Goal: Information Seeking & Learning: Learn about a topic

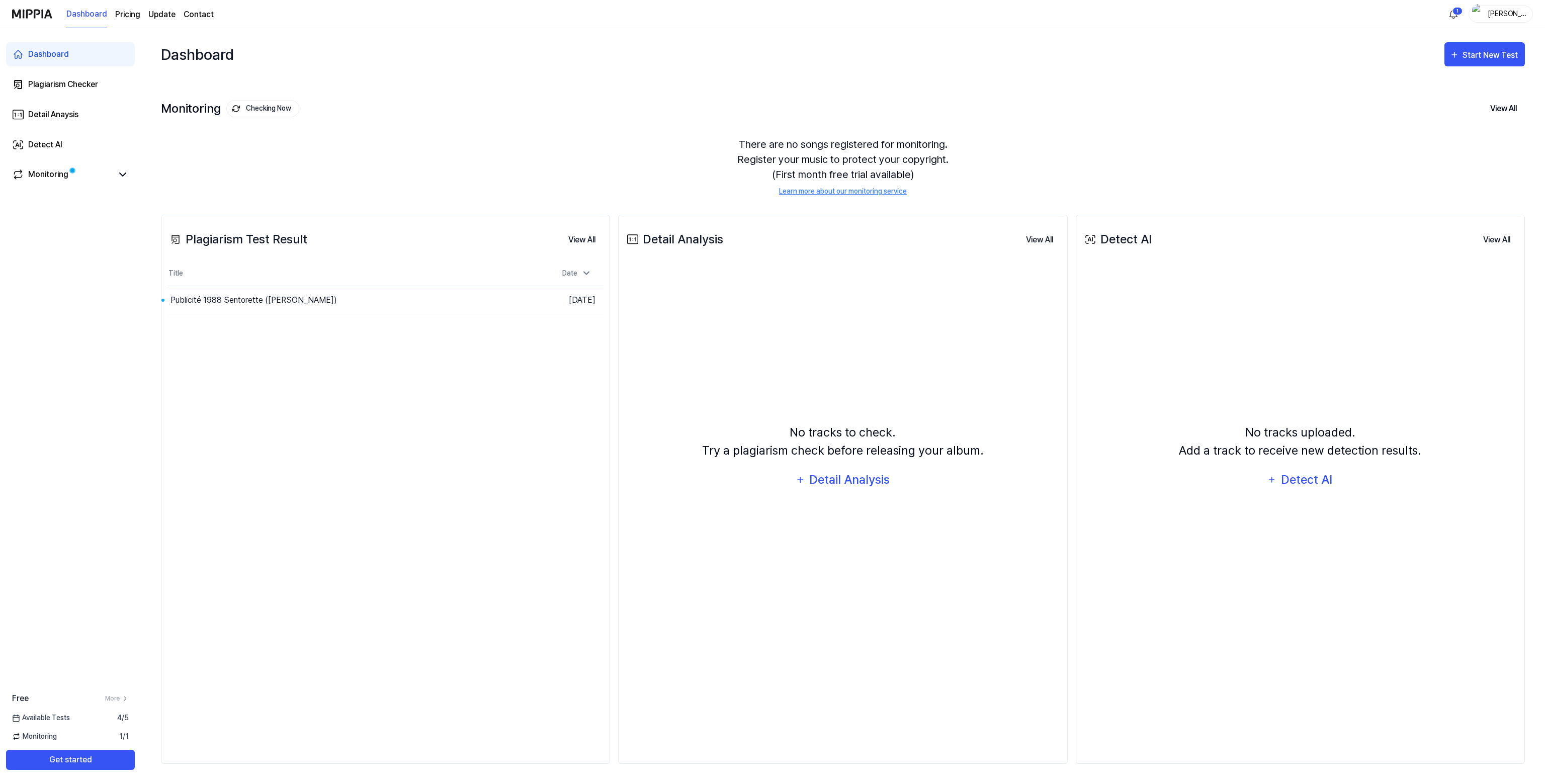
click at [389, 178] on div "There are no songs registered for monitoring. Register your music to protect yo…" at bounding box center [843, 166] width 1363 height 84
click at [373, 194] on div "Publicité 1988 Sentorette ([PERSON_NAME])" at bounding box center [301, 299] width 268 height 28
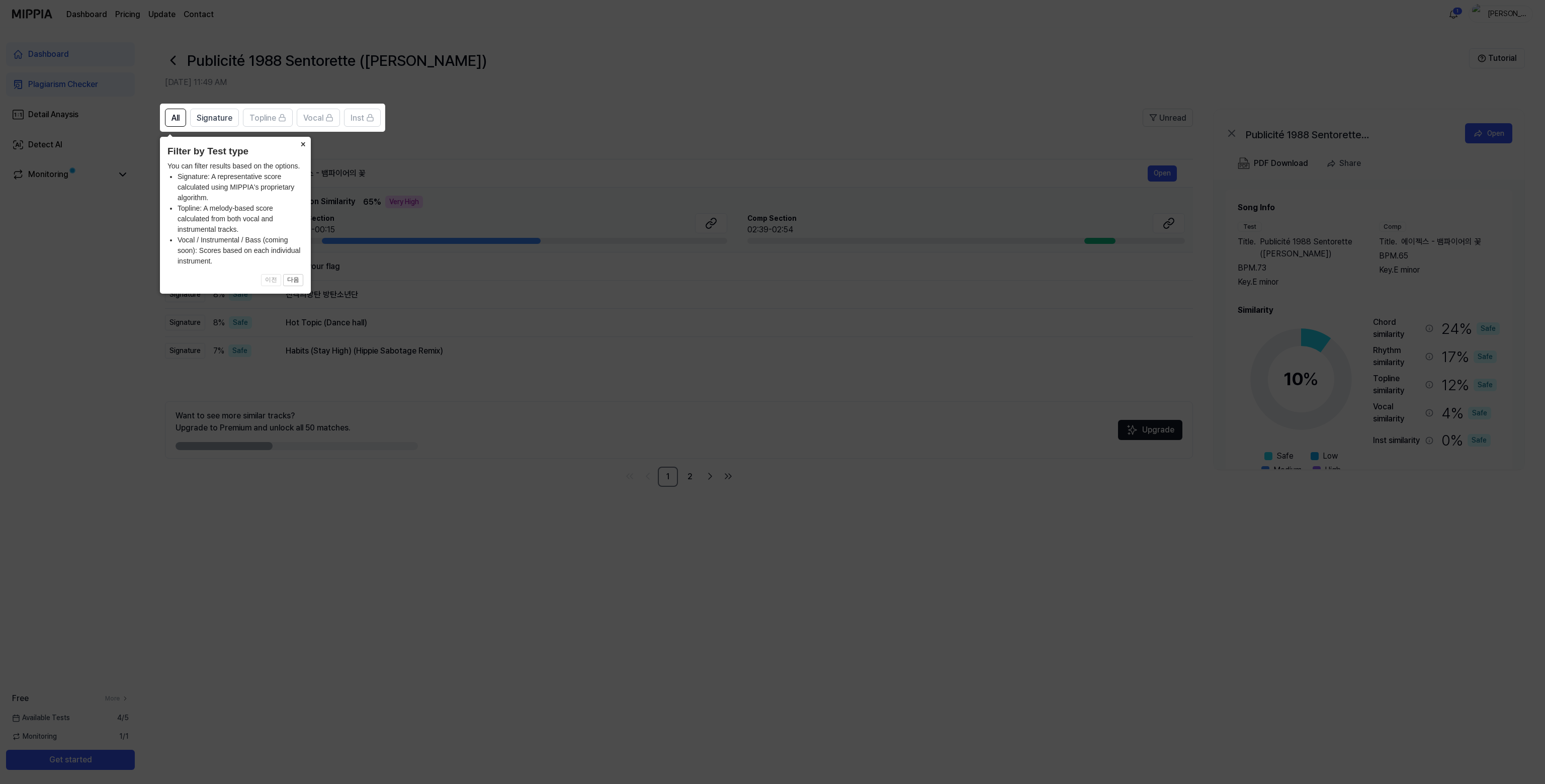
click at [304, 146] on button "×" at bounding box center [302, 143] width 16 height 15
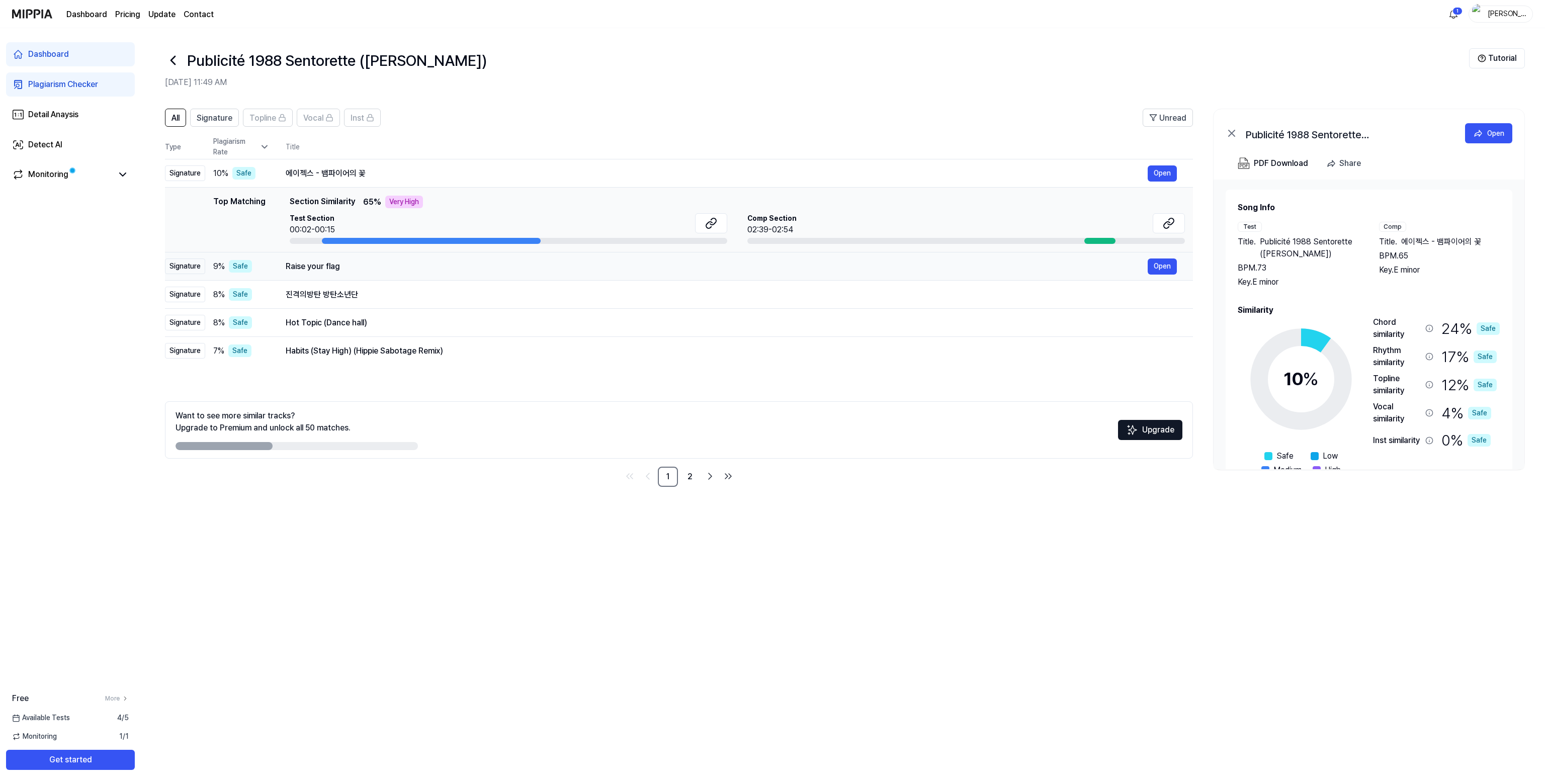
click at [326, 194] on div "Raise your flag" at bounding box center [717, 266] width 862 height 12
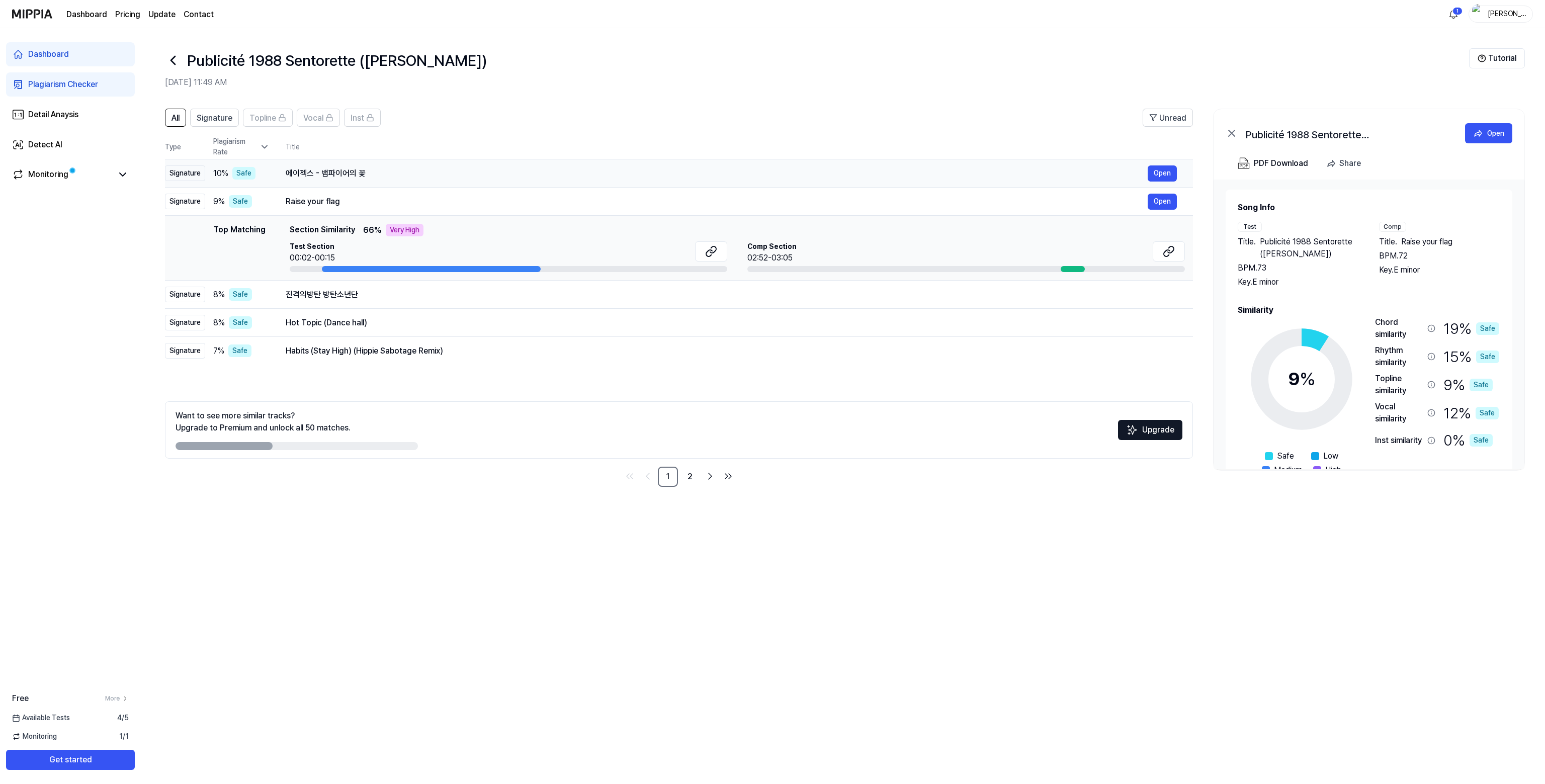
click at [326, 166] on div "에이젝스 - 뱀파이어의 꽃 Open" at bounding box center [731, 173] width 891 height 16
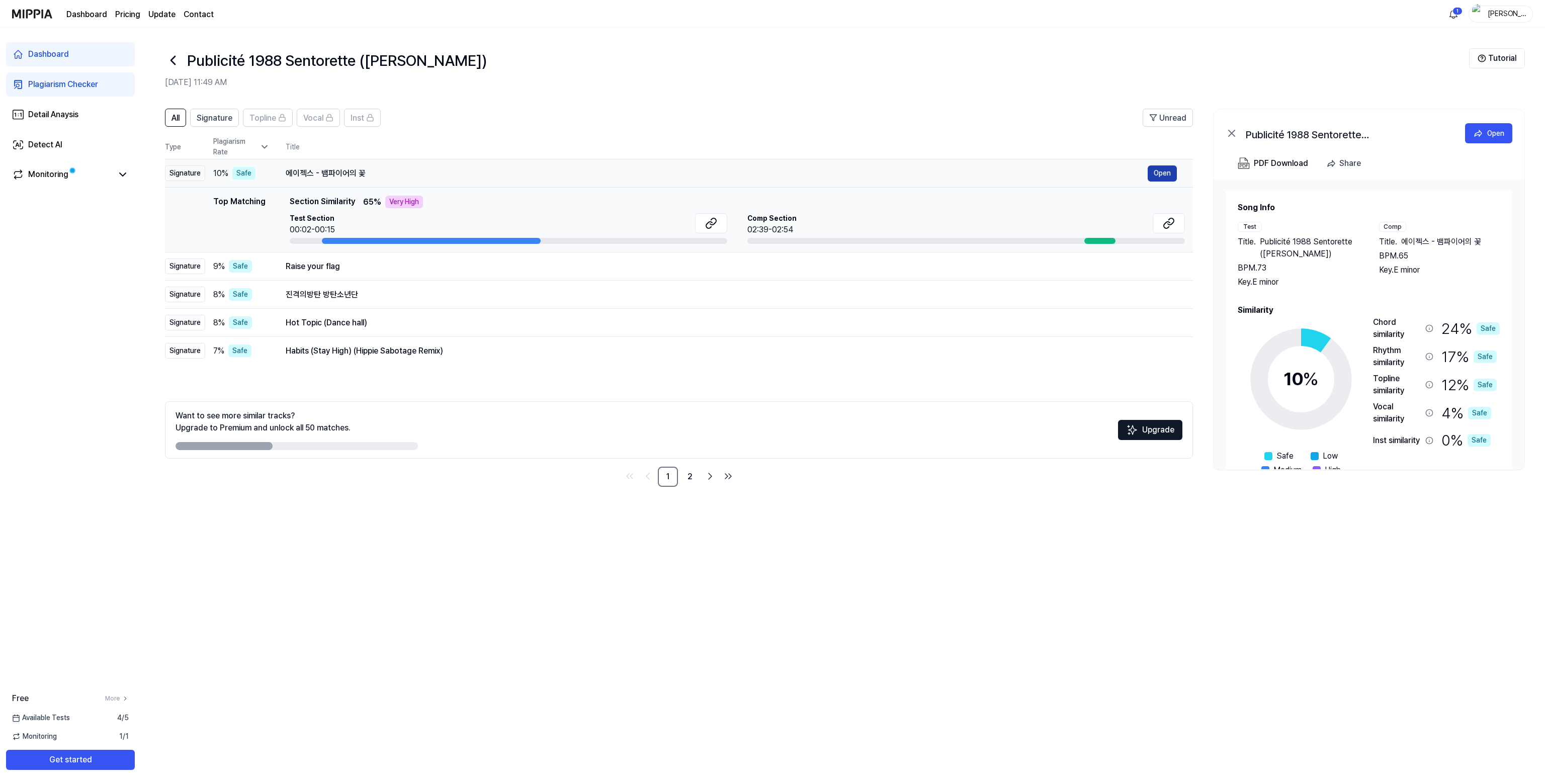
click at [477, 170] on button "Open" at bounding box center [1162, 173] width 29 height 16
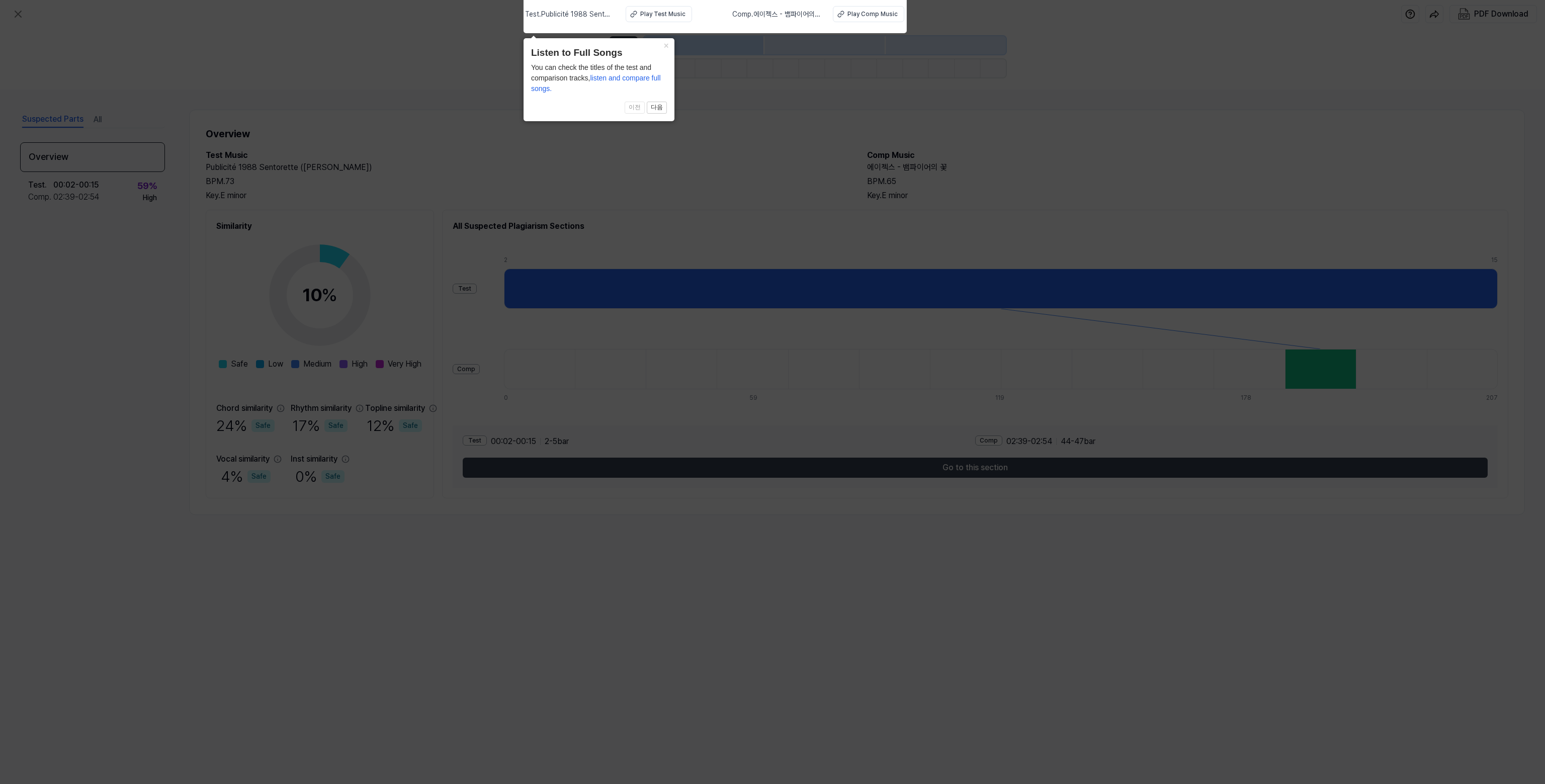
click at [477, 121] on icon at bounding box center [772, 389] width 1545 height 789
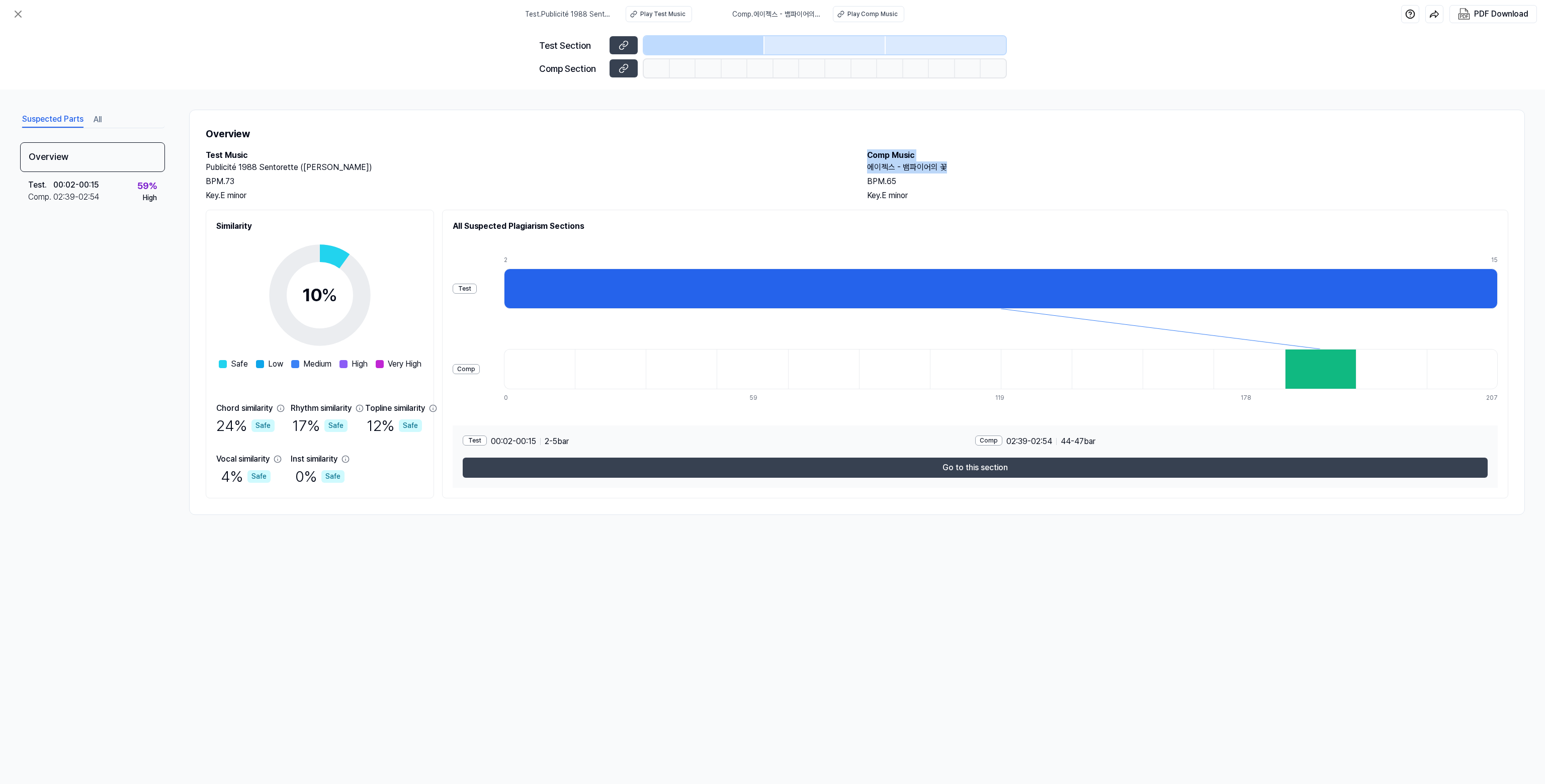
drag, startPoint x: 867, startPoint y: 153, endPoint x: 999, endPoint y: 171, distance: 133.2
click at [477, 171] on div "Comp Music 에이젝스 - 뱀파이어의 꽃 BPM. 65 Key. E minor" at bounding box center [1187, 175] width 641 height 52
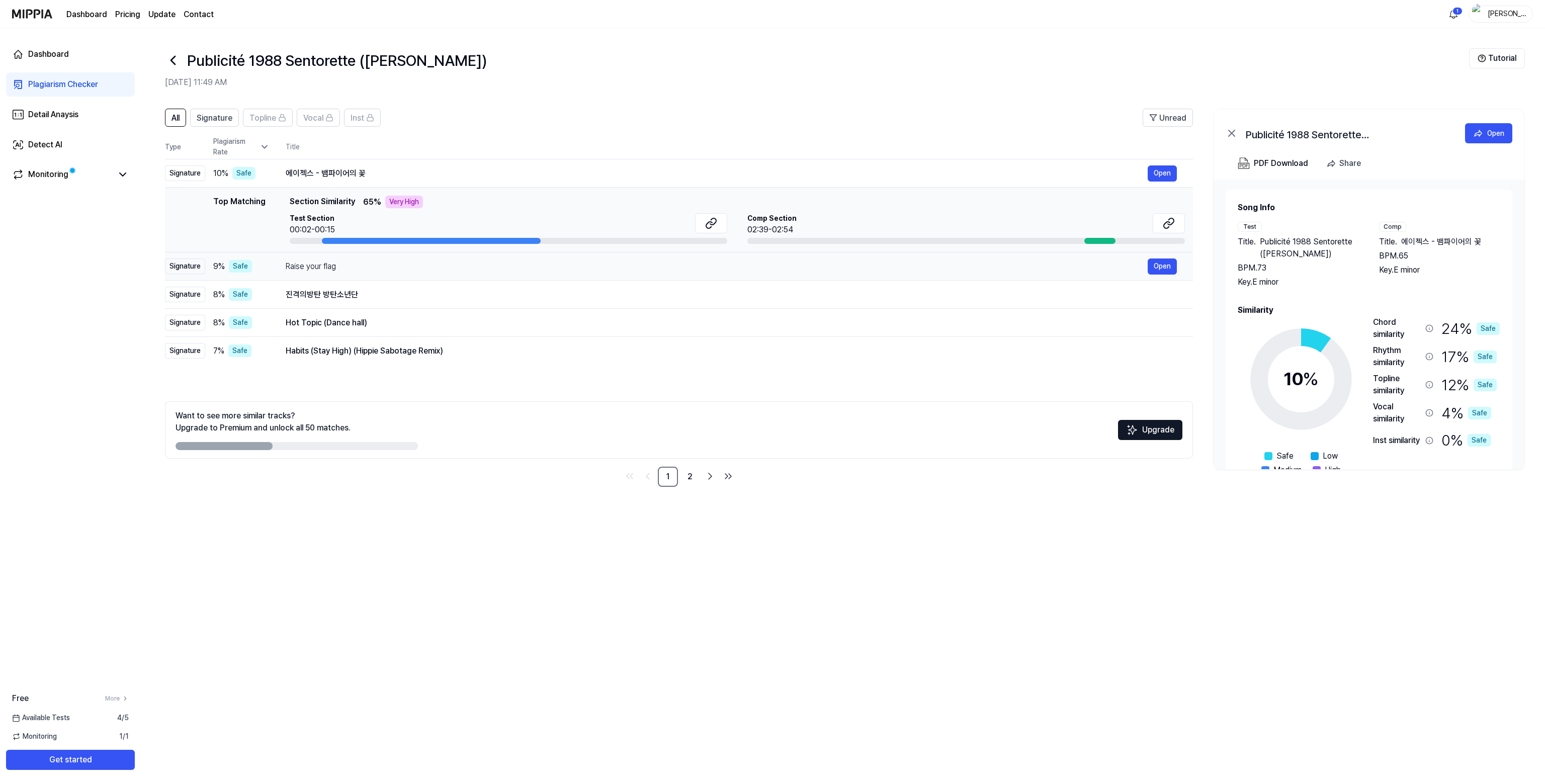
drag, startPoint x: 285, startPoint y: 266, endPoint x: 357, endPoint y: 264, distance: 72.0
click at [357, 194] on td "Raise your flag Open" at bounding box center [731, 266] width 923 height 28
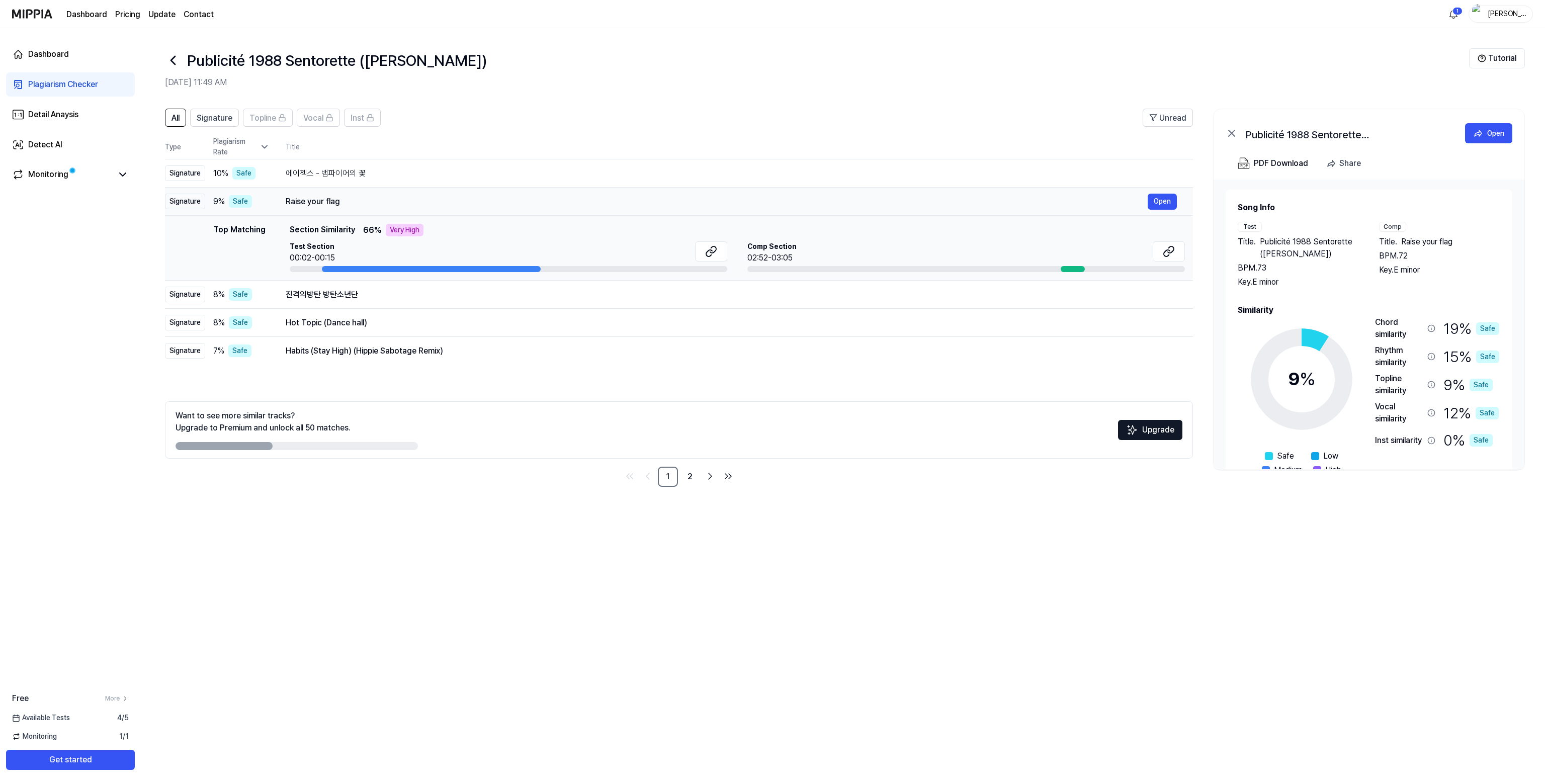
drag, startPoint x: 285, startPoint y: 199, endPoint x: 338, endPoint y: 195, distance: 53.2
click at [338, 194] on td "Raise your flag Open" at bounding box center [731, 201] width 923 height 28
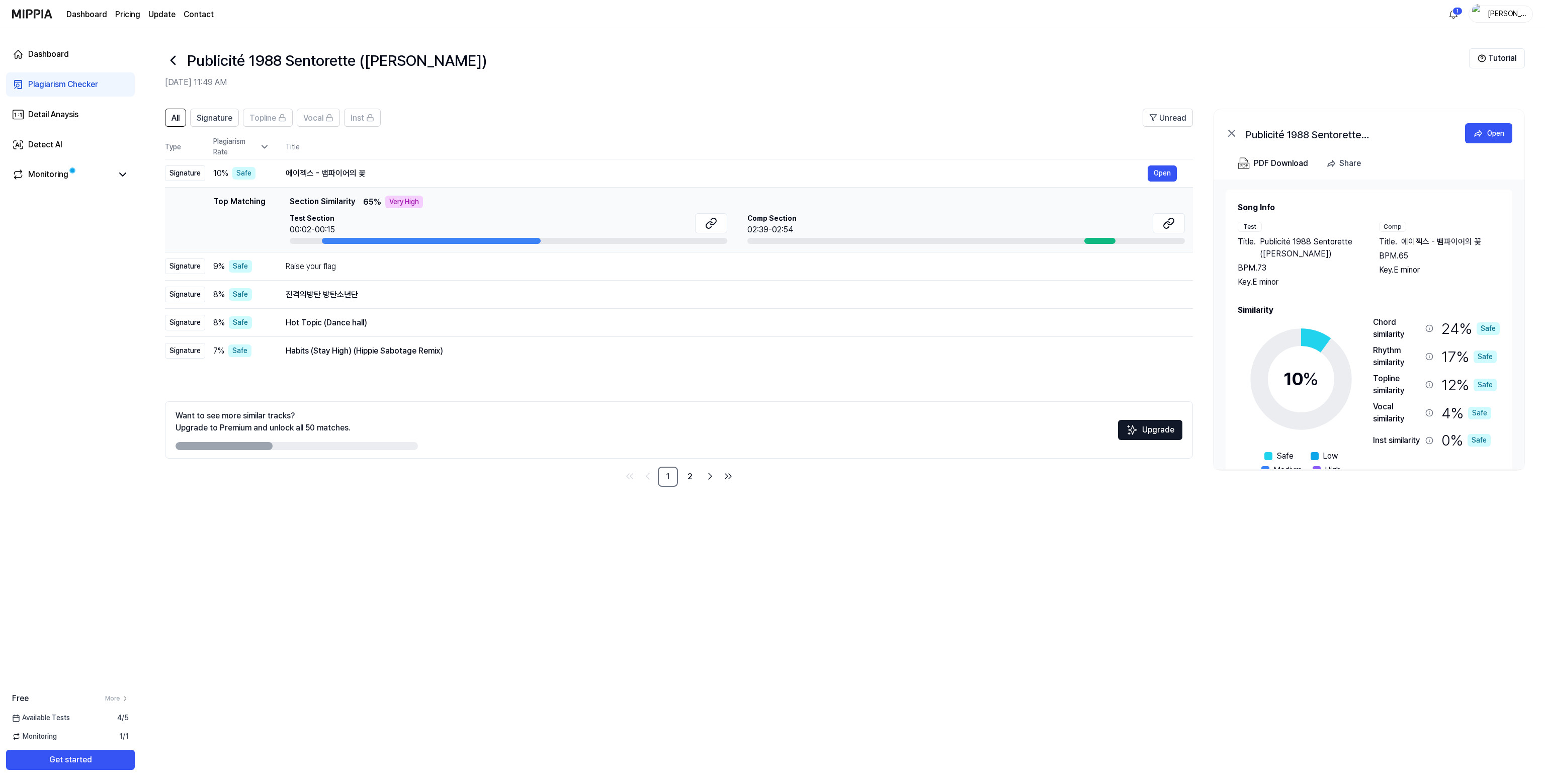
drag, startPoint x: 338, startPoint y: 195, endPoint x: 282, endPoint y: 251, distance: 79.2
click at [282, 194] on td "Top Matching Top Matching Section Similarity 65 % Very High Test Section 00:02-…" at bounding box center [678, 220] width 1028 height 65
click at [473, 194] on div "Raise your flag" at bounding box center [717, 266] width 862 height 12
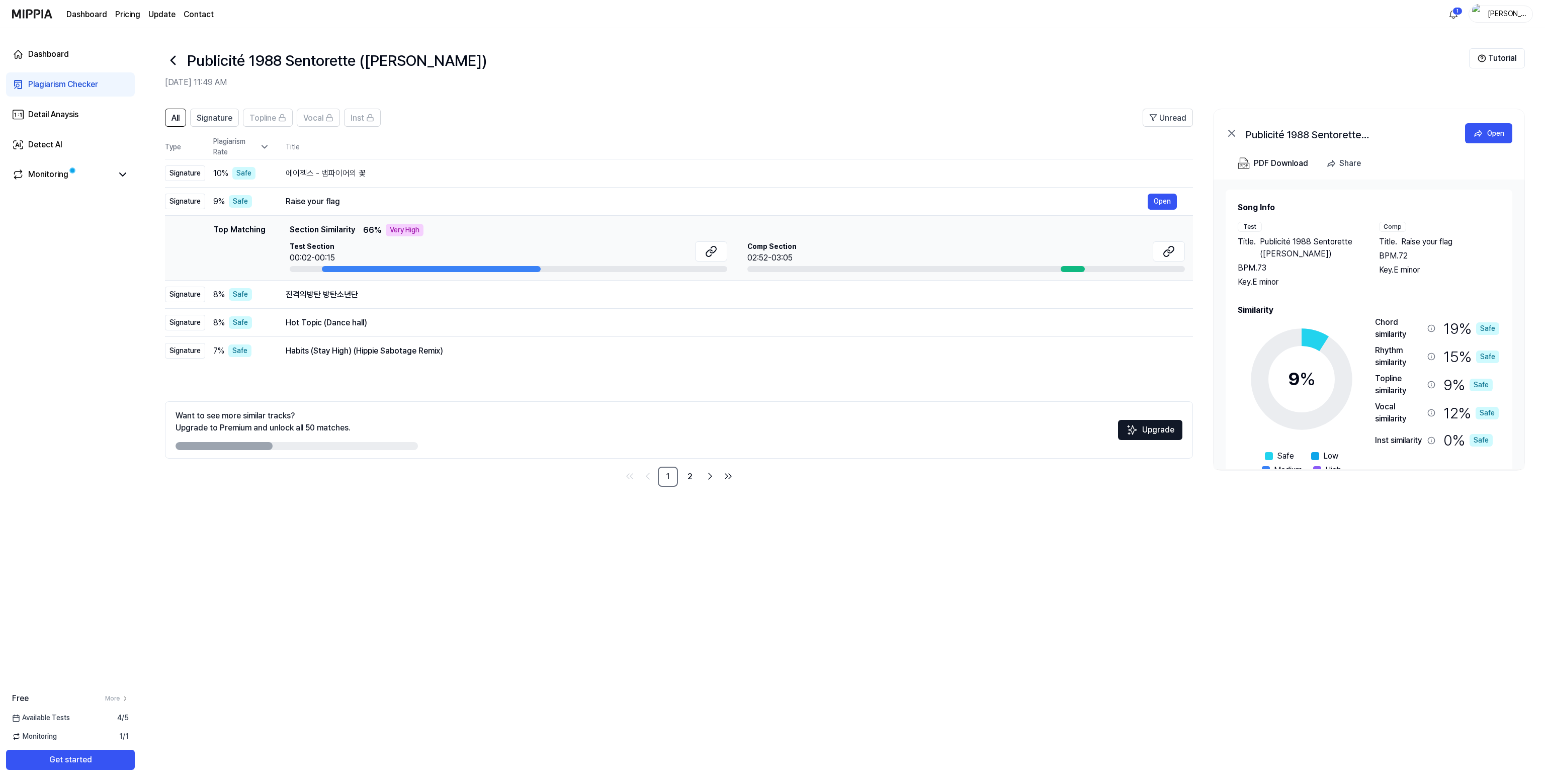
click at [477, 194] on span "Raise your flag" at bounding box center [1426, 241] width 51 height 12
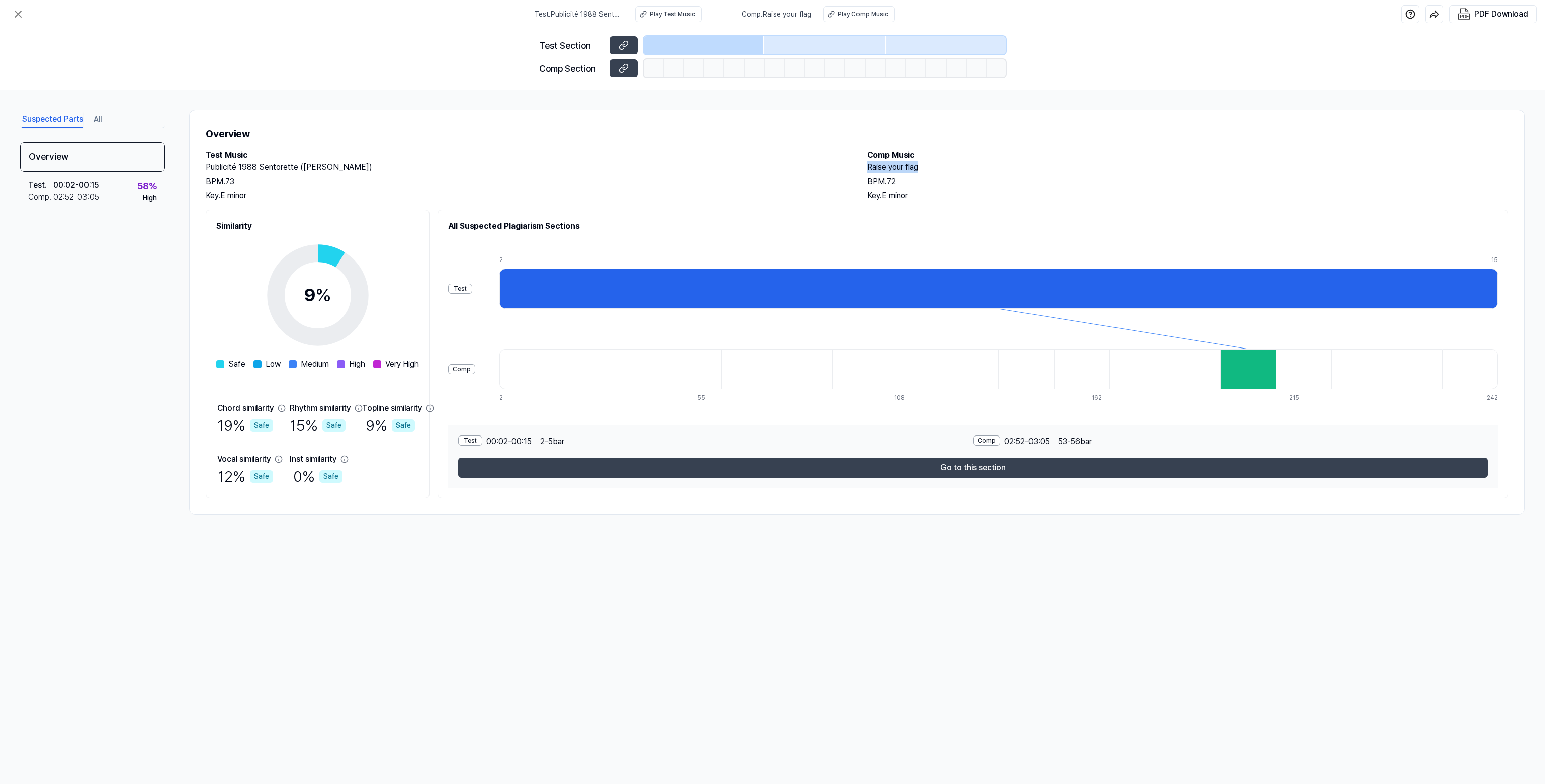
drag, startPoint x: 867, startPoint y: 166, endPoint x: 923, endPoint y: 161, distance: 56.2
click at [477, 161] on div "Test Music Publicité 1988 Sentorette (Chanson) BPM. 73 Key. E minor Comp Music …" at bounding box center [857, 175] width 1303 height 52
click at [18, 11] on icon at bounding box center [18, 14] width 12 height 12
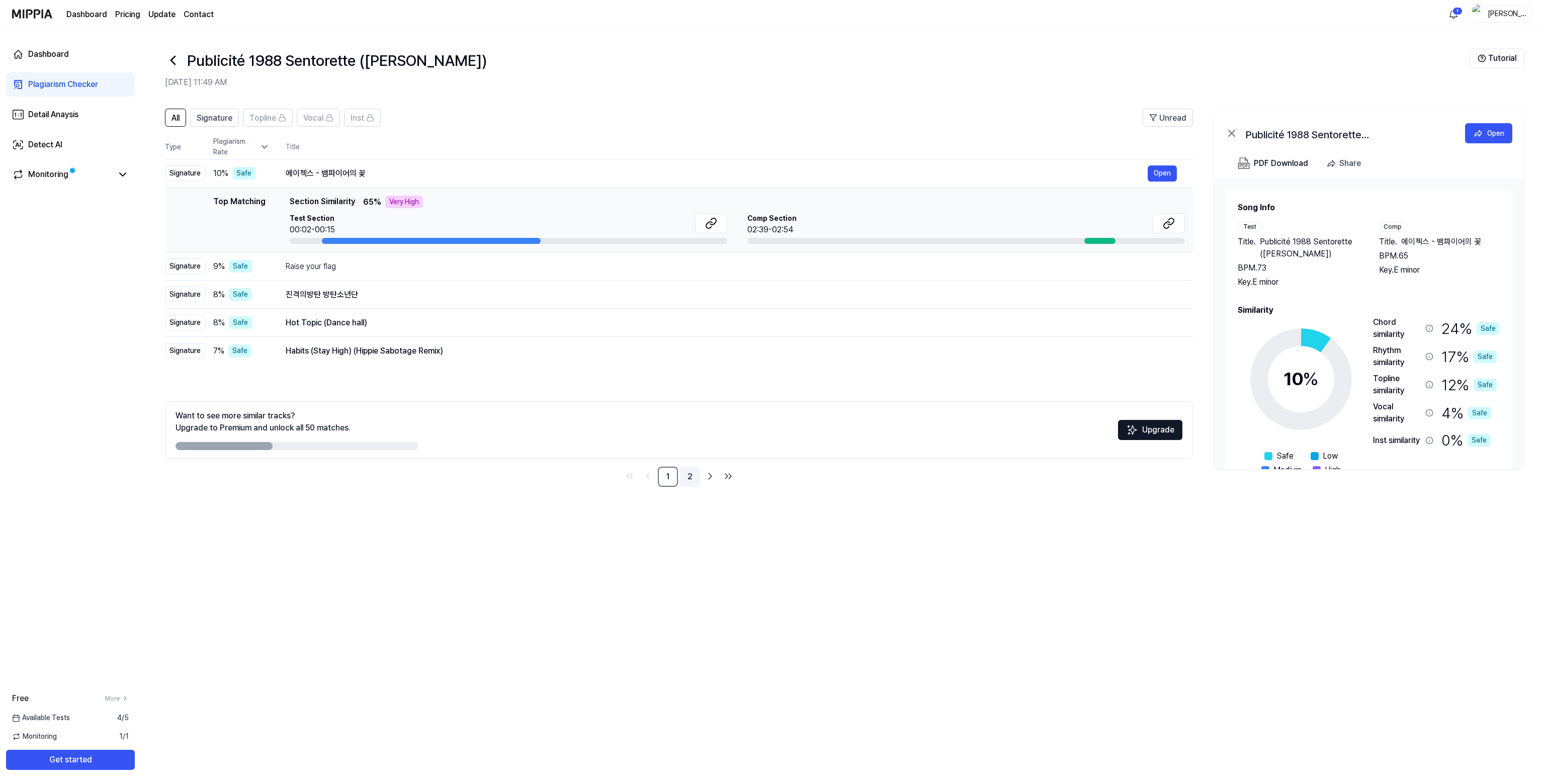
click at [477, 194] on link "2" at bounding box center [690, 477] width 20 height 20
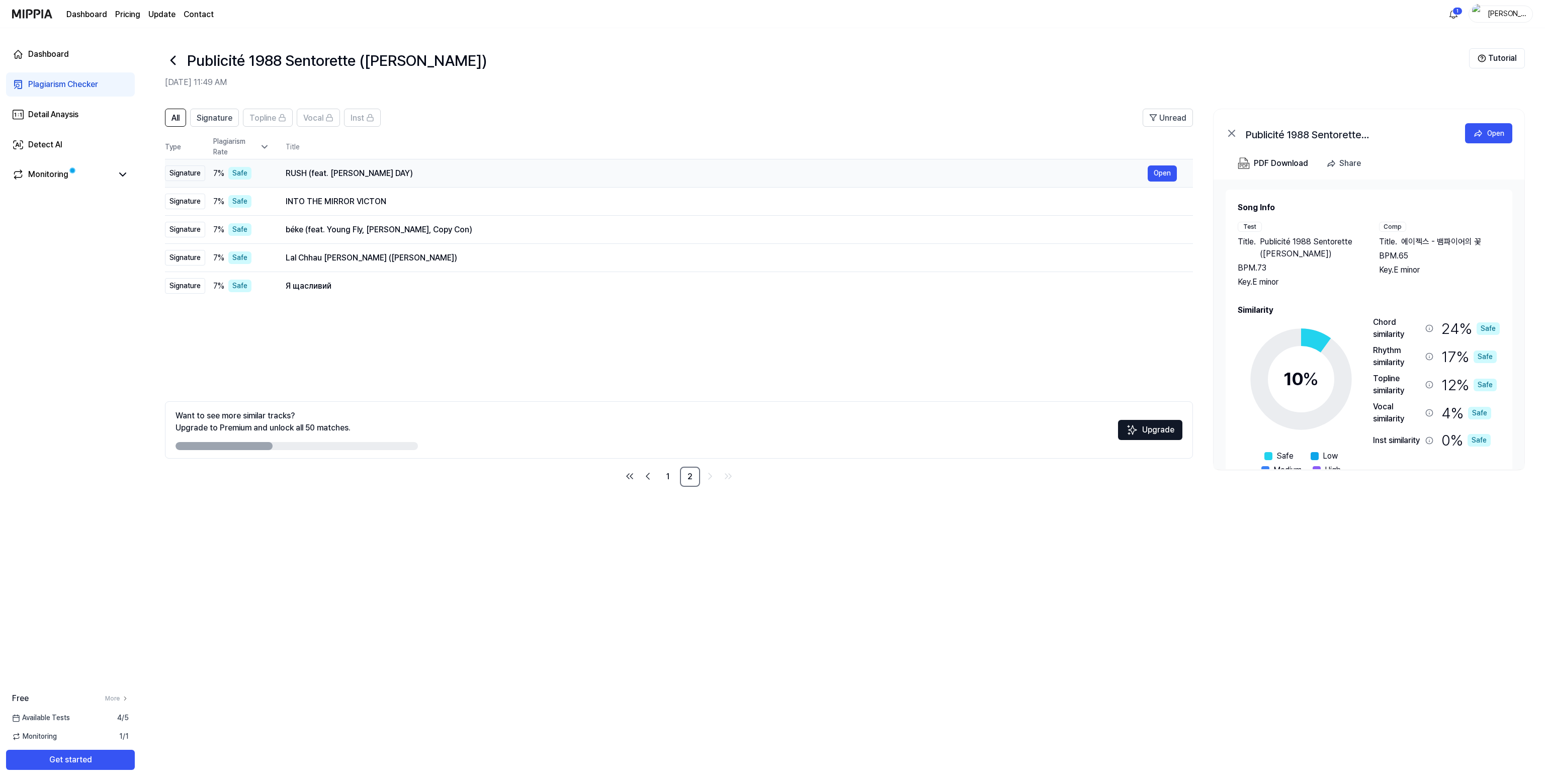
drag, startPoint x: 286, startPoint y: 170, endPoint x: 401, endPoint y: 172, distance: 115.0
click at [401, 172] on div "RUSH (feat. [PERSON_NAME] DAY)" at bounding box center [717, 173] width 862 height 12
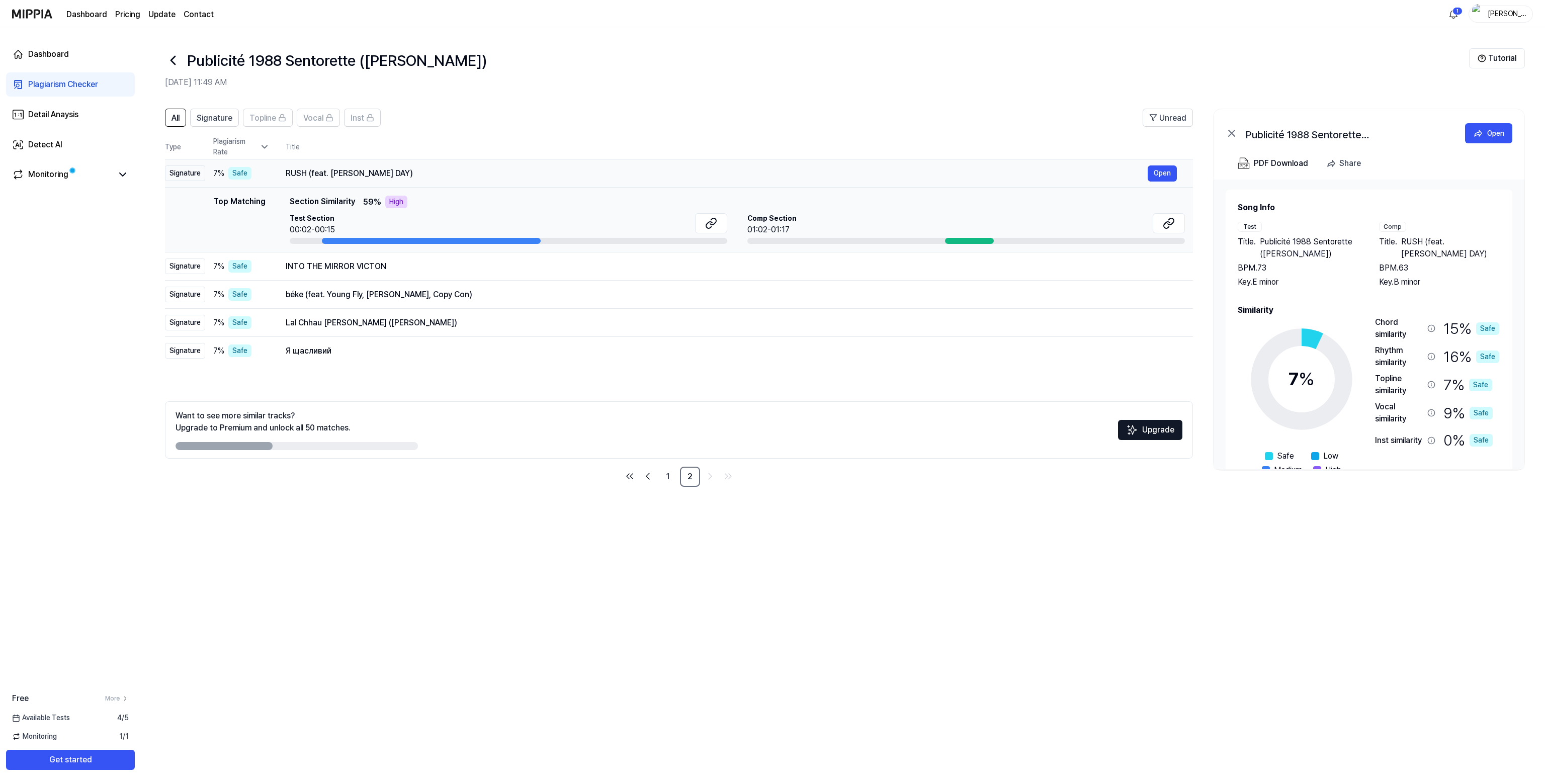
drag, startPoint x: 288, startPoint y: 174, endPoint x: 569, endPoint y: 181, distance: 281.1
click at [450, 175] on div "RUSH (feat. [PERSON_NAME] DAY)" at bounding box center [717, 173] width 862 height 12
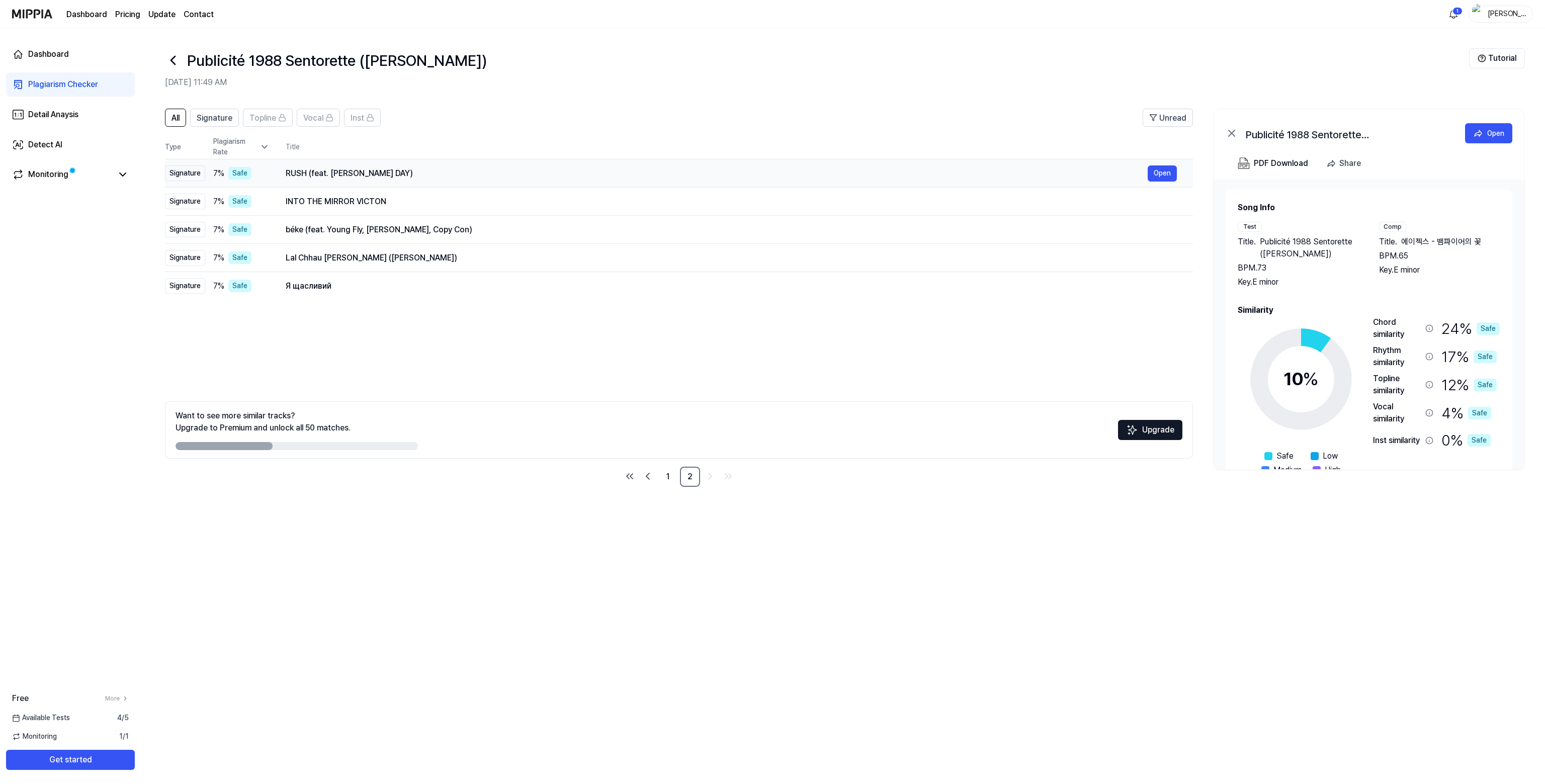
click at [477, 176] on div "RUSH (feat. [PERSON_NAME] DAY)" at bounding box center [717, 173] width 862 height 12
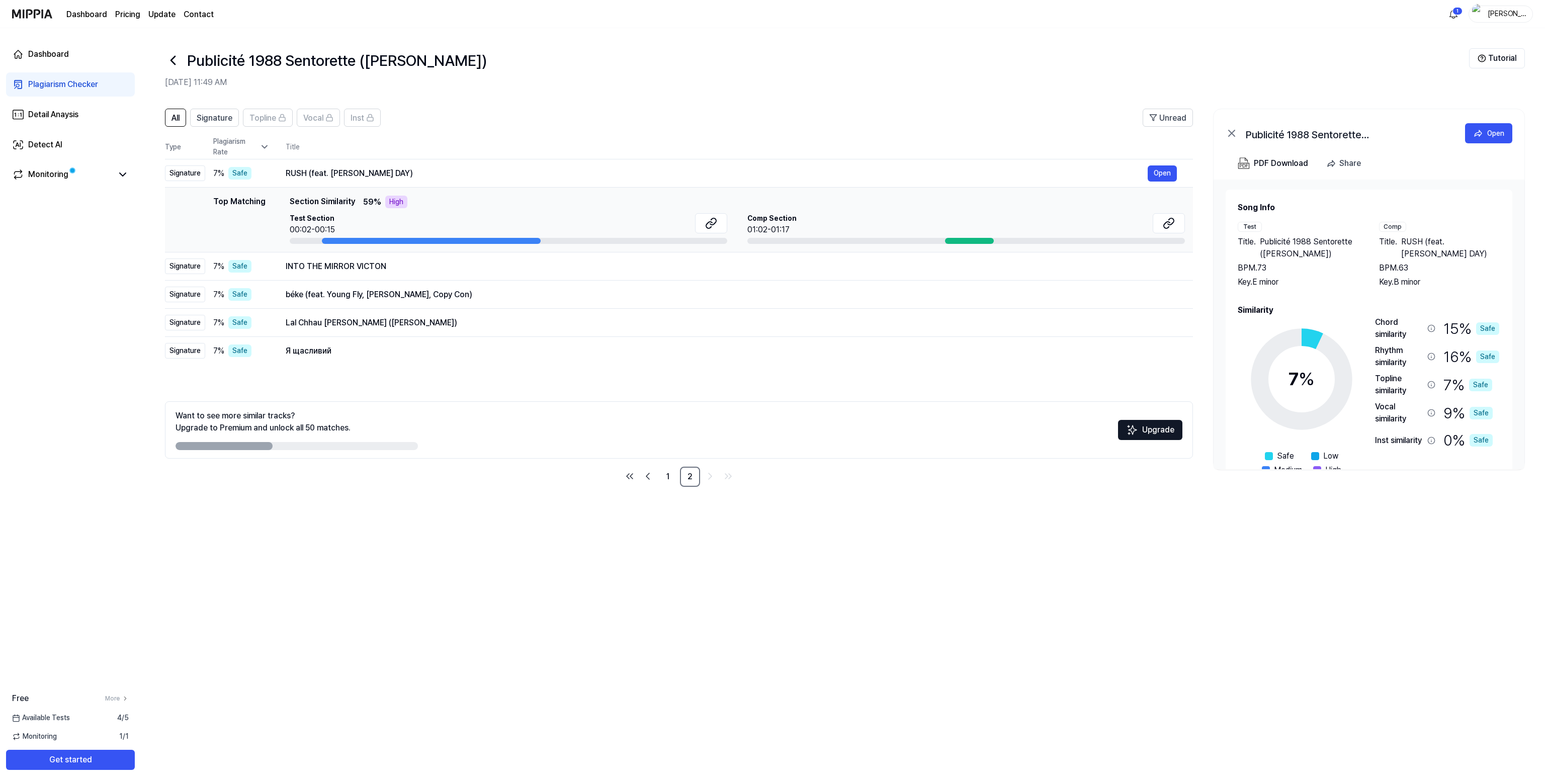
drag, startPoint x: 1399, startPoint y: 241, endPoint x: 1428, endPoint y: 255, distance: 32.2
click at [477, 194] on span "RUSH (feat. [PERSON_NAME] DAY)" at bounding box center [1450, 247] width 99 height 24
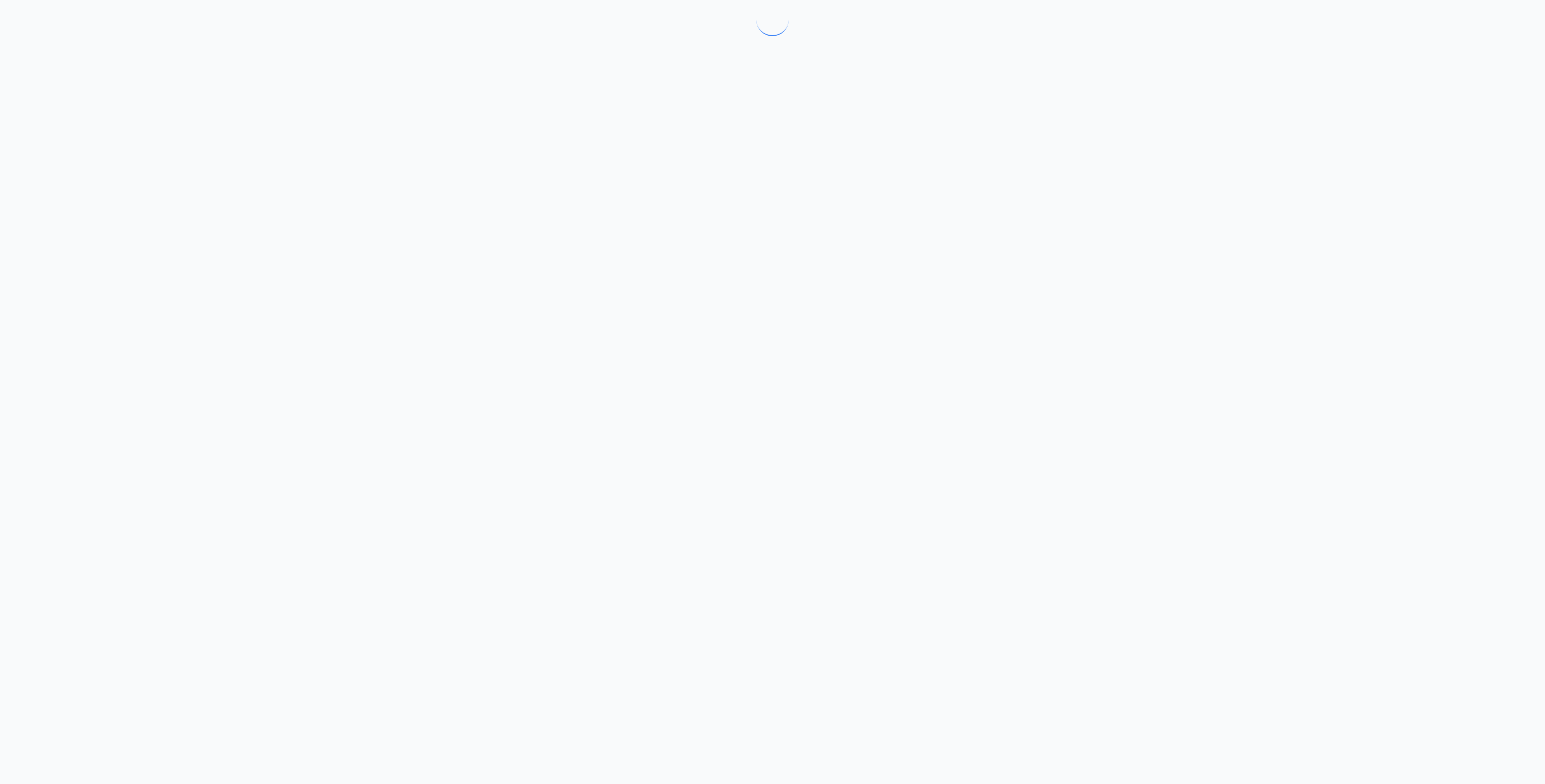
drag, startPoint x: 1424, startPoint y: 250, endPoint x: 1160, endPoint y: 133, distance: 288.8
click at [477, 194] on div at bounding box center [772, 392] width 1545 height 784
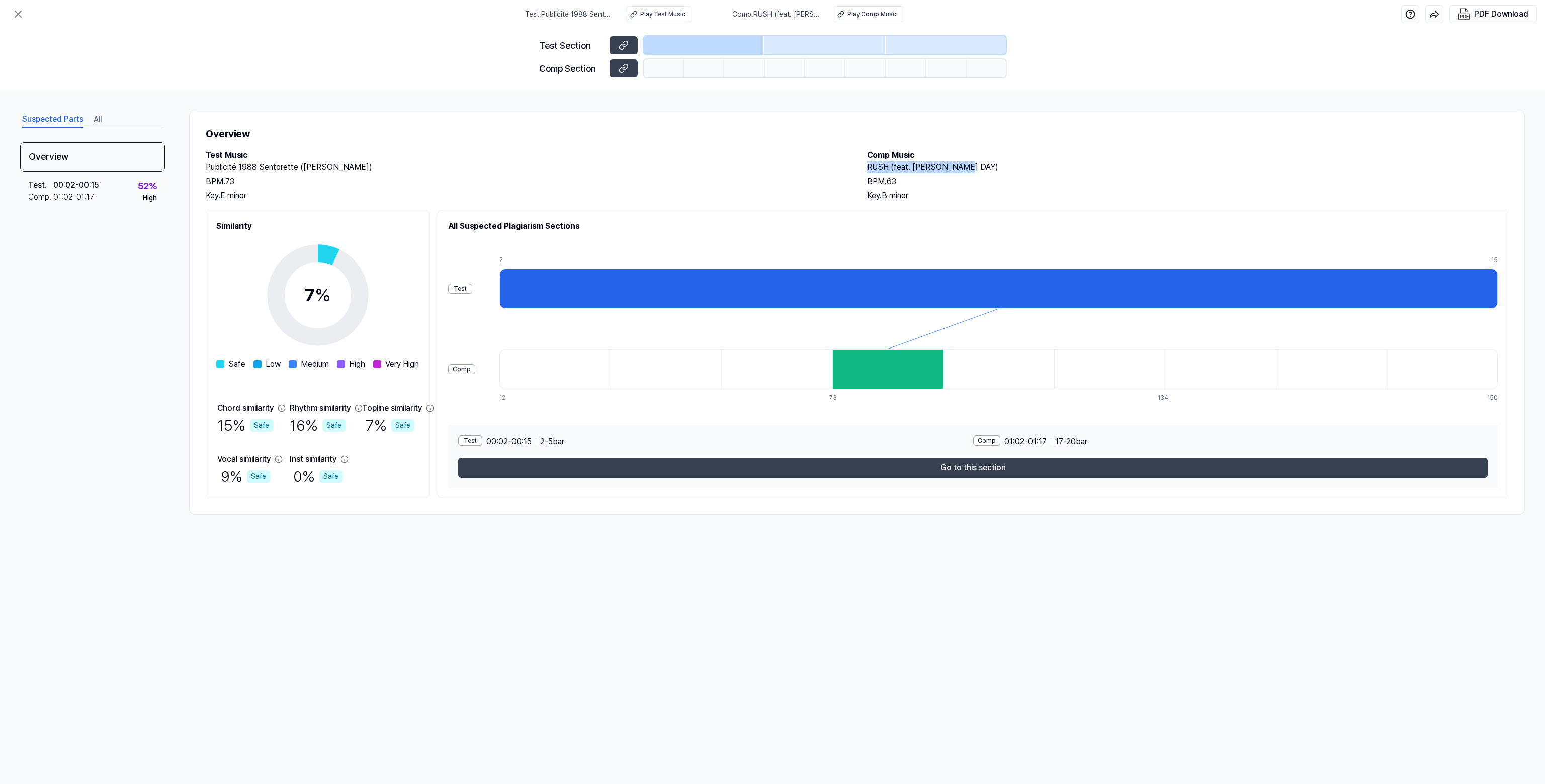
drag, startPoint x: 966, startPoint y: 167, endPoint x: 868, endPoint y: 171, distance: 98.1
click at [477, 171] on h2 "RUSH (feat. [PERSON_NAME] DAY)" at bounding box center [1187, 167] width 641 height 12
click at [55, 153] on div "Overview" at bounding box center [93, 157] width 145 height 30
click at [61, 194] on div "01:02 - 01:17" at bounding box center [73, 197] width 41 height 12
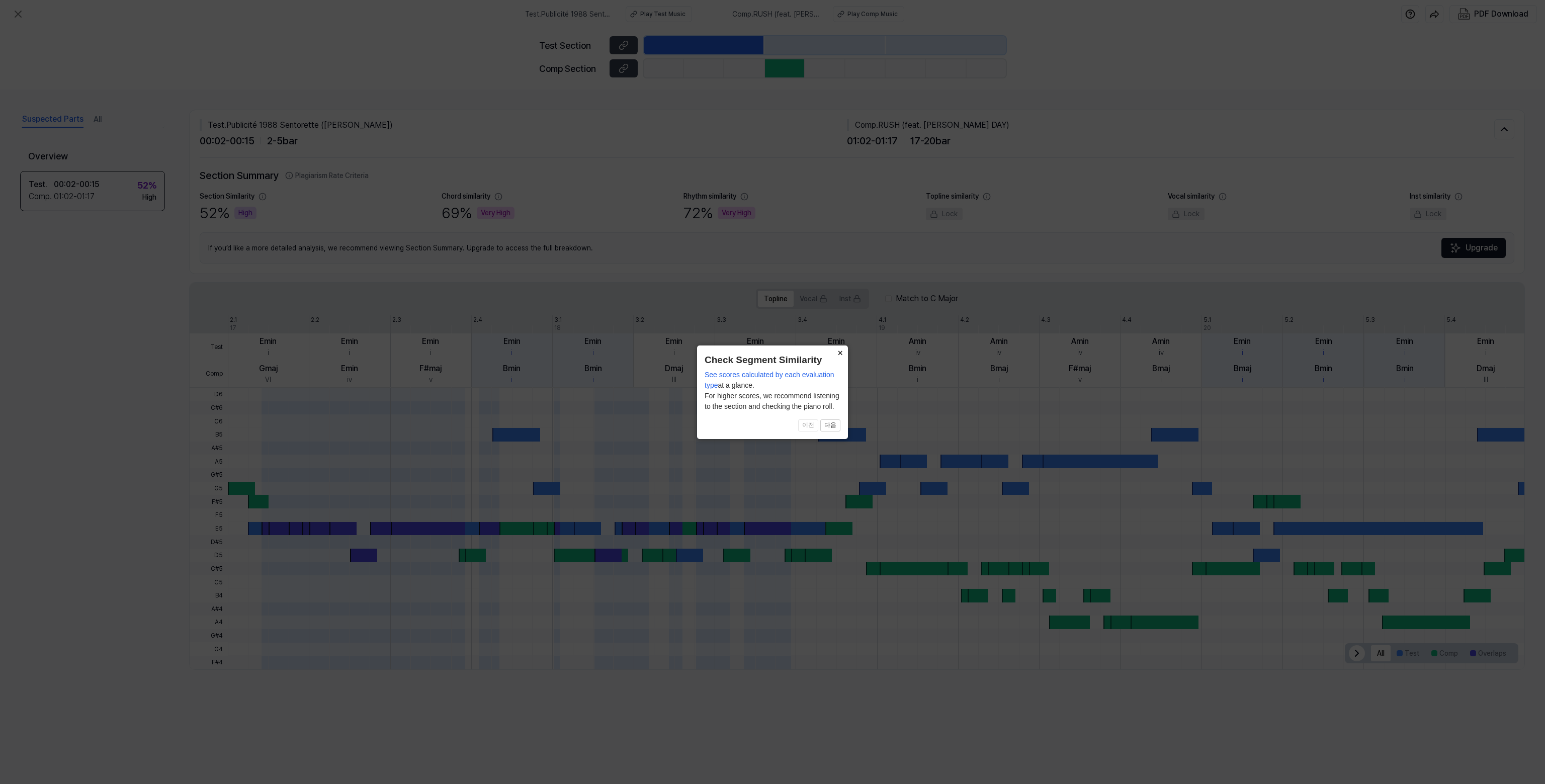
click at [477, 194] on button "×" at bounding box center [839, 352] width 16 height 15
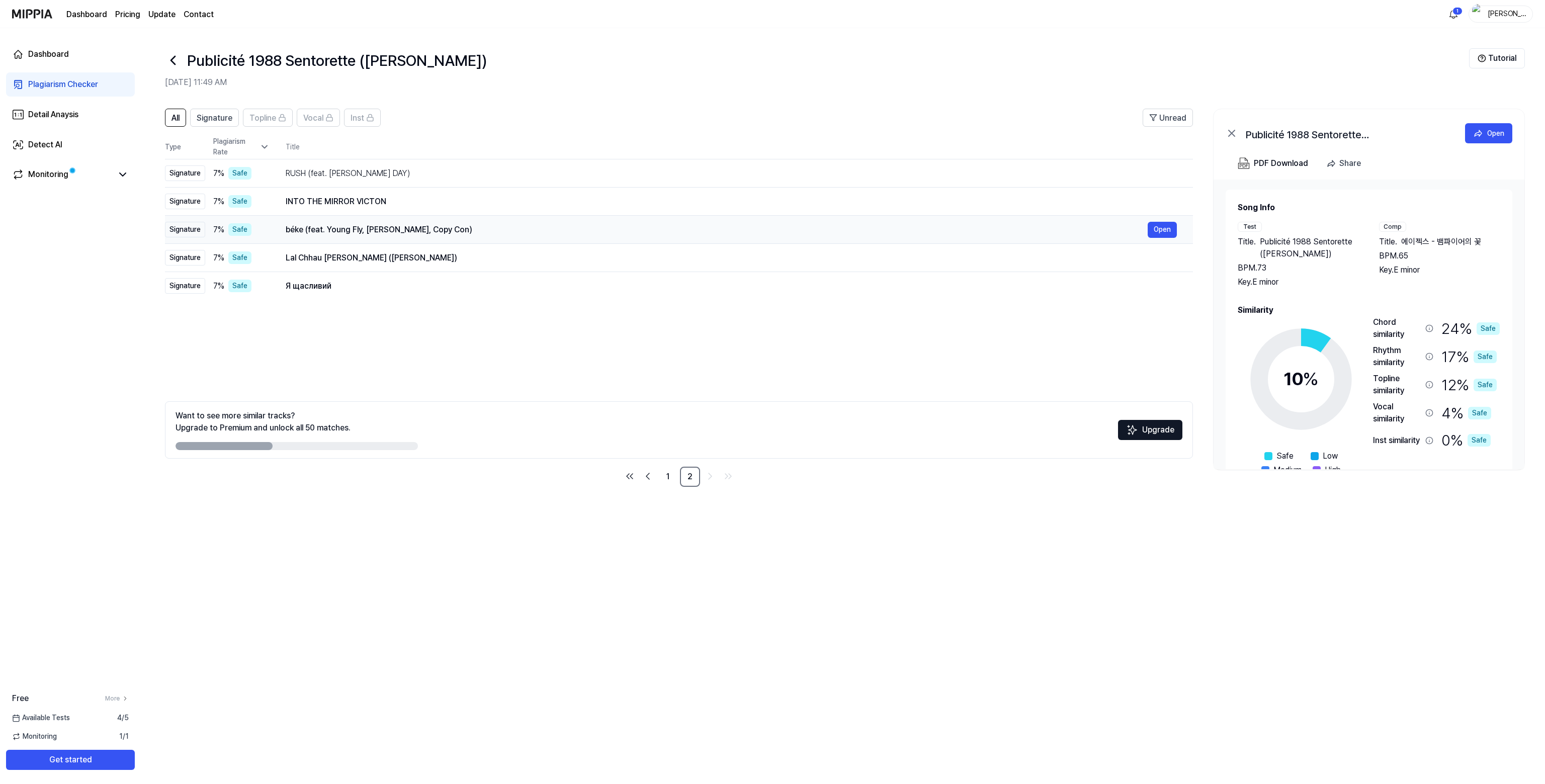
click at [291, 194] on div "béke (feat. Young Fly, [PERSON_NAME], Copy Con)" at bounding box center [717, 229] width 862 height 12
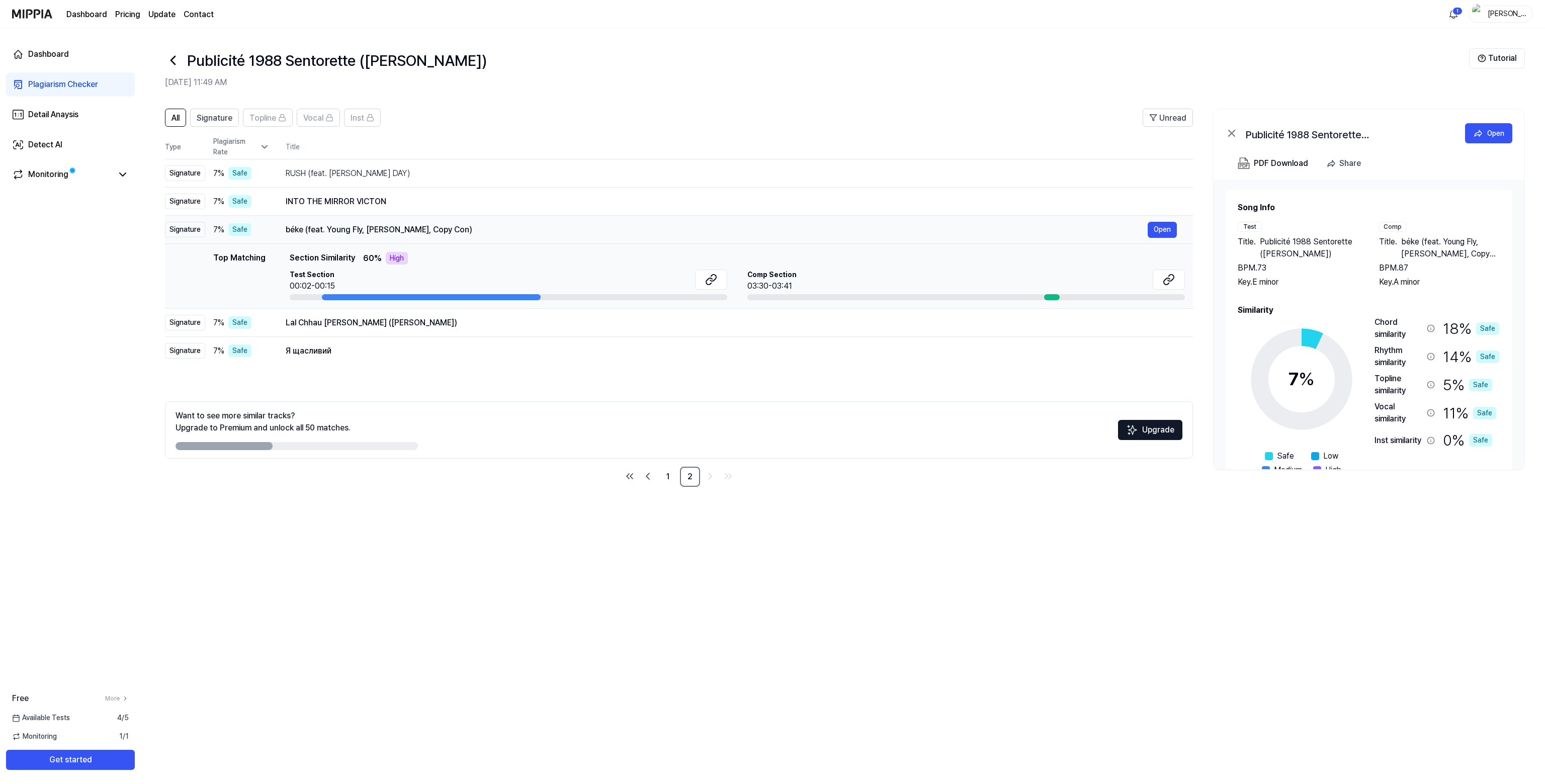
drag, startPoint x: 288, startPoint y: 229, endPoint x: 461, endPoint y: 233, distance: 173.0
click at [460, 194] on div "béke (feat. Young Fly, [PERSON_NAME], Copy Con)" at bounding box center [717, 229] width 862 height 12
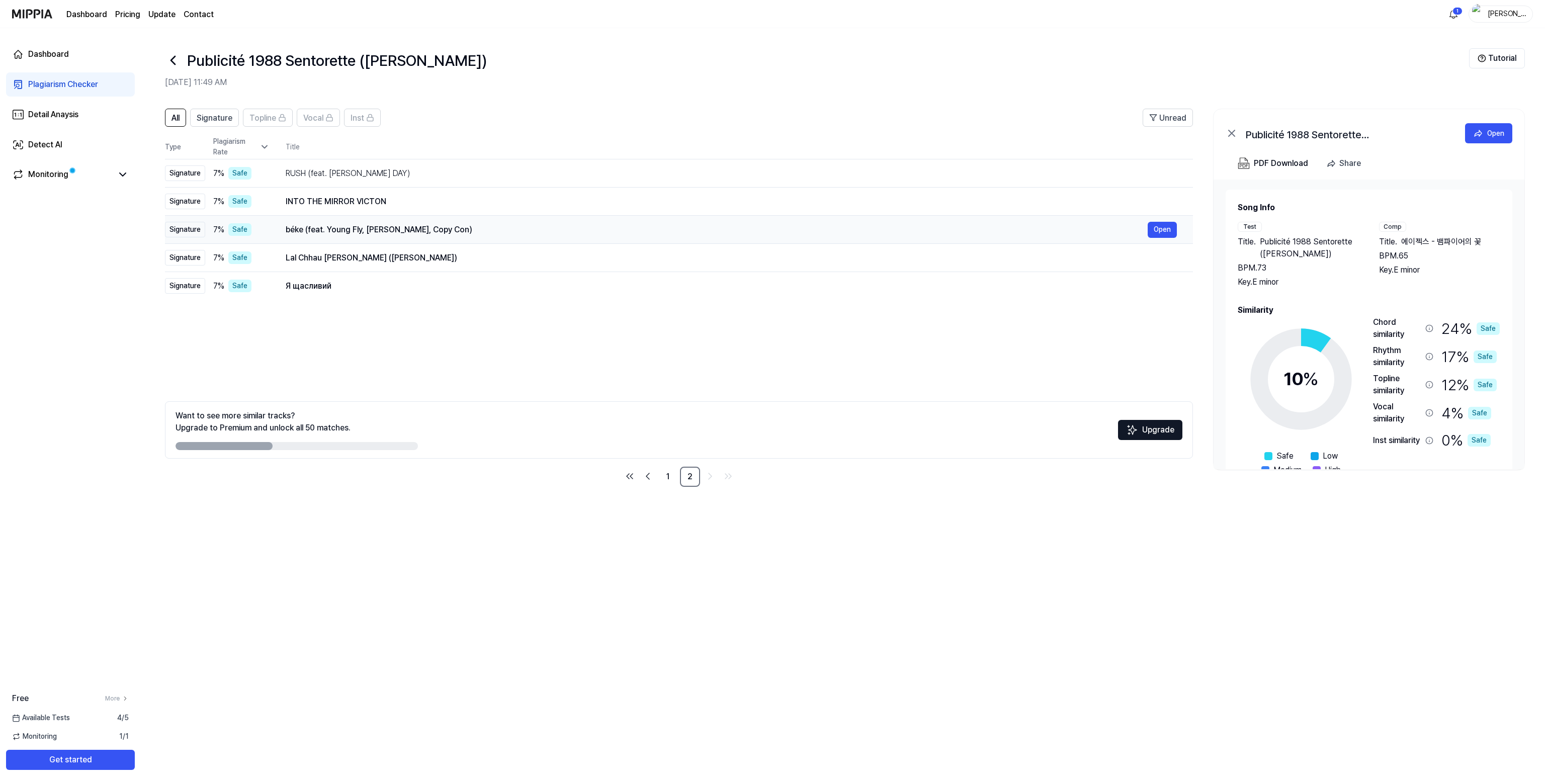
click at [431, 194] on div "béke (feat. Young Fly, [PERSON_NAME], Copy Con)" at bounding box center [717, 229] width 862 height 12
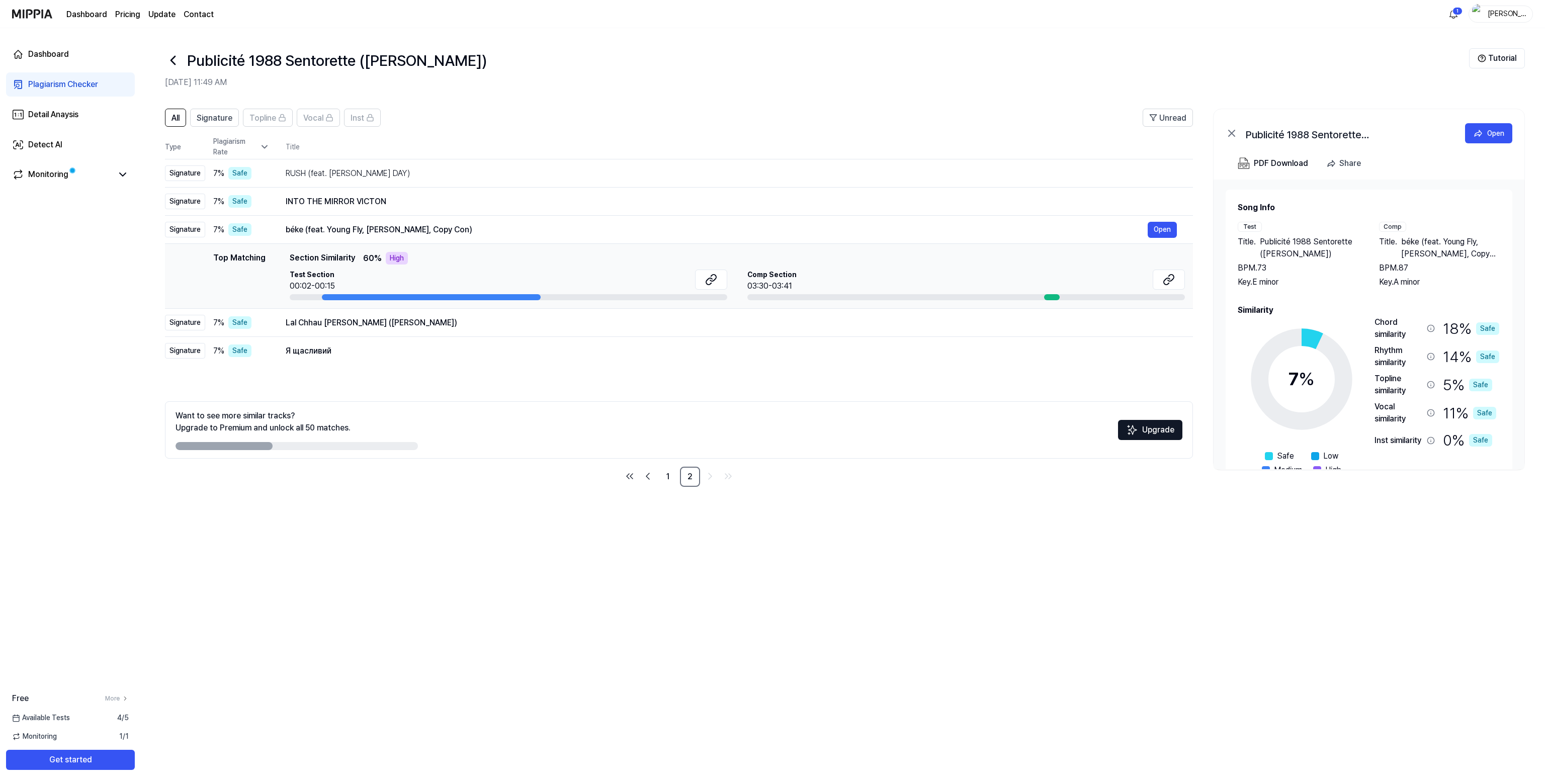
drag, startPoint x: 1476, startPoint y: 253, endPoint x: 1387, endPoint y: 240, distance: 89.9
click at [477, 194] on div "Title . béke (feat. Young Fly, [PERSON_NAME], Copy Con)" at bounding box center [1439, 247] width 121 height 24
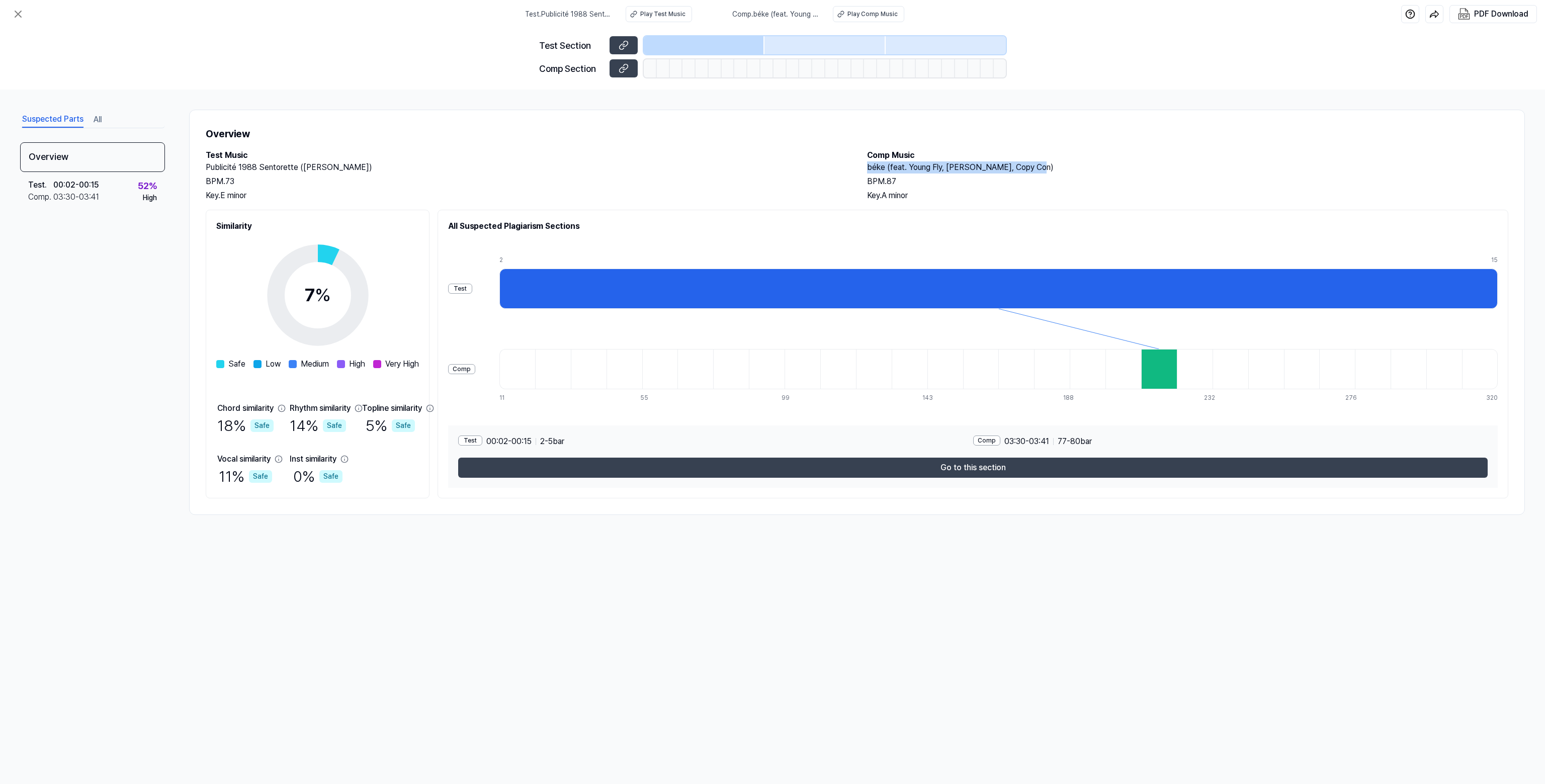
drag, startPoint x: 1033, startPoint y: 163, endPoint x: 865, endPoint y: 165, distance: 168.0
click at [477, 165] on div "Test Music Publicité 1988 Sentorette (Chanson) BPM. 73 Key. E minor Comp Music …" at bounding box center [857, 175] width 1303 height 52
click at [23, 13] on icon at bounding box center [18, 14] width 12 height 12
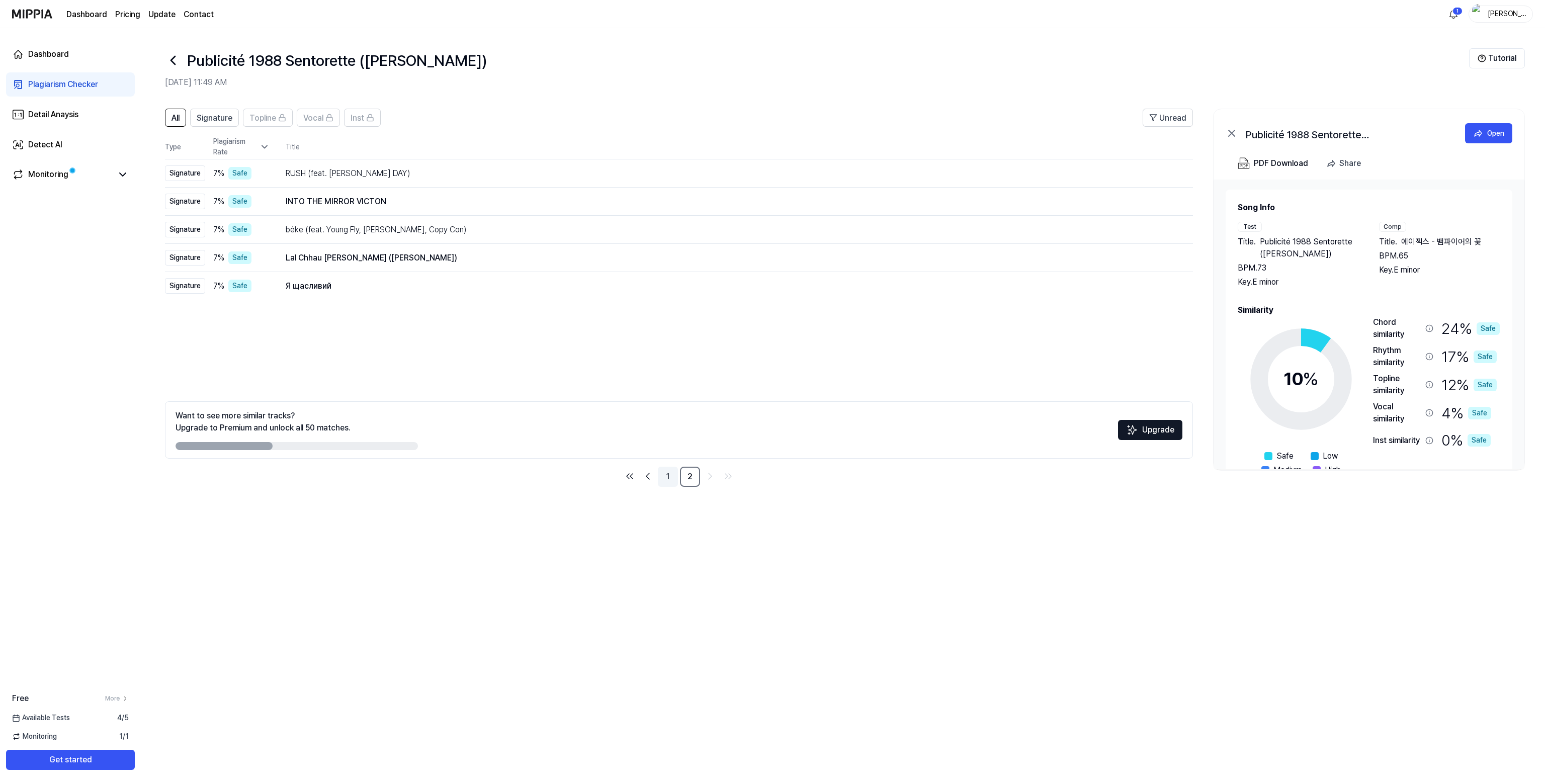
click at [477, 194] on link "1" at bounding box center [668, 477] width 20 height 20
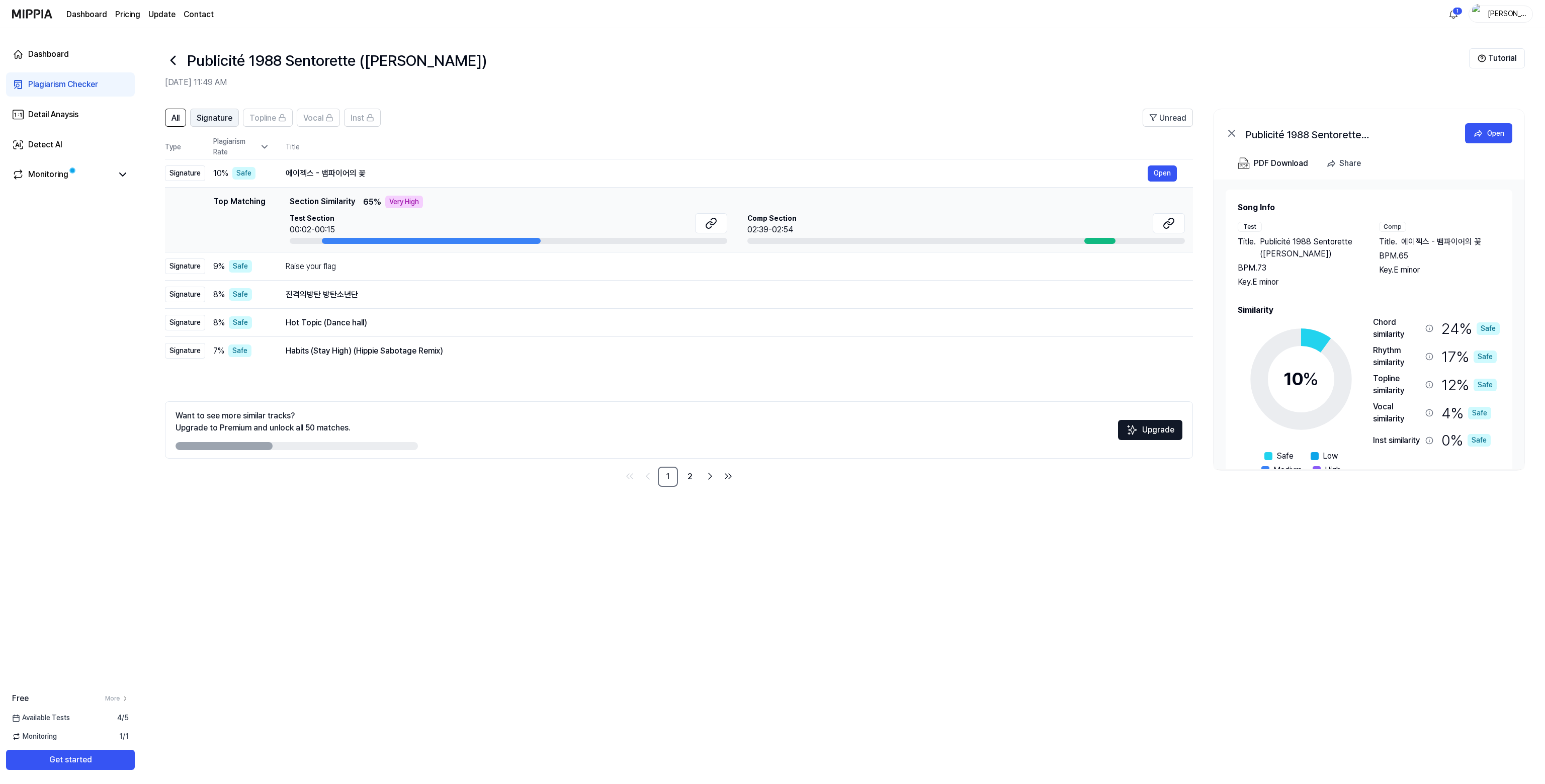
click at [215, 125] on button "Signature" at bounding box center [214, 117] width 49 height 18
click at [172, 114] on span "All" at bounding box center [175, 118] width 8 height 12
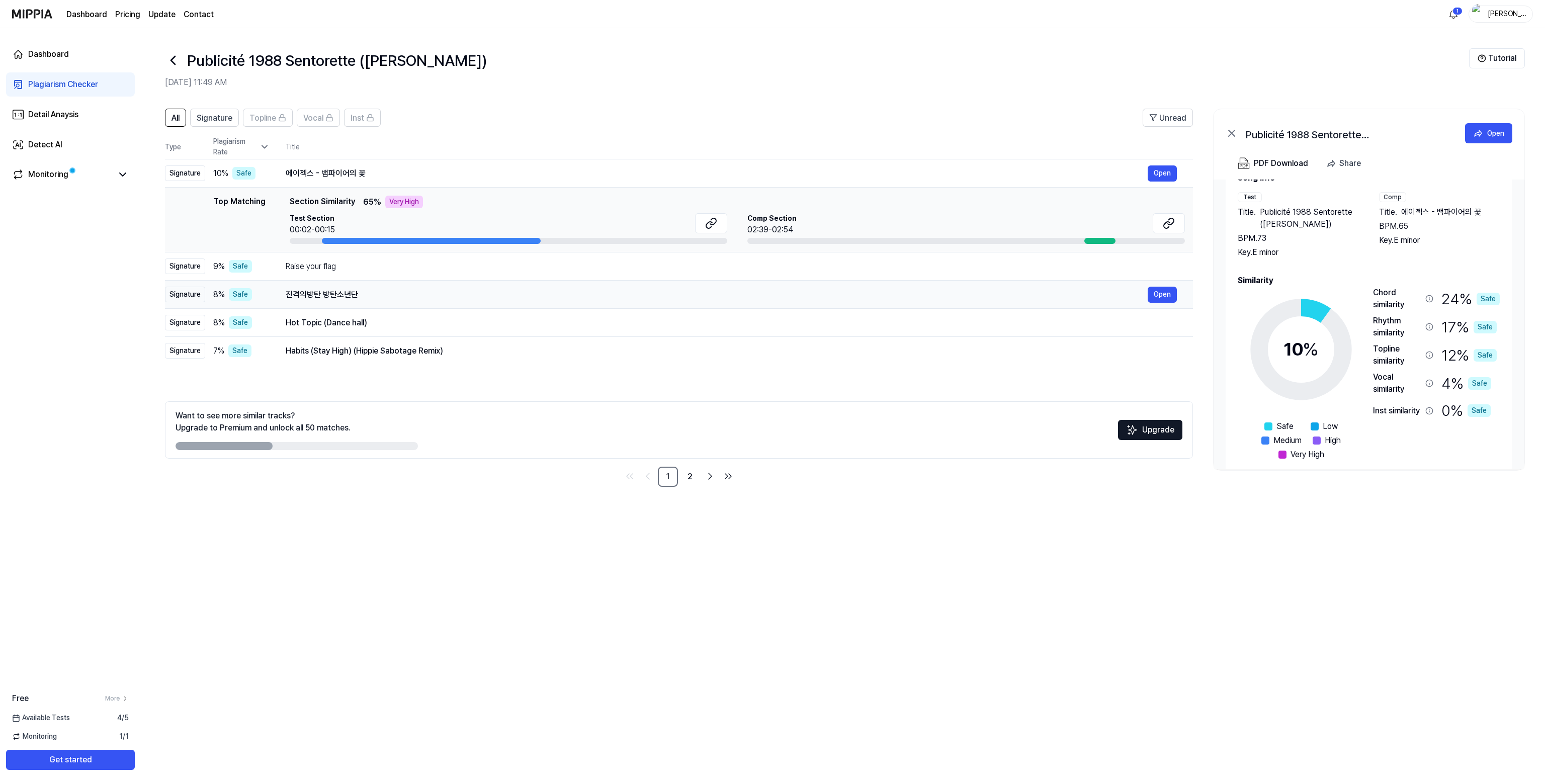
scroll to position [43, 0]
